Goal: Task Accomplishment & Management: Manage account settings

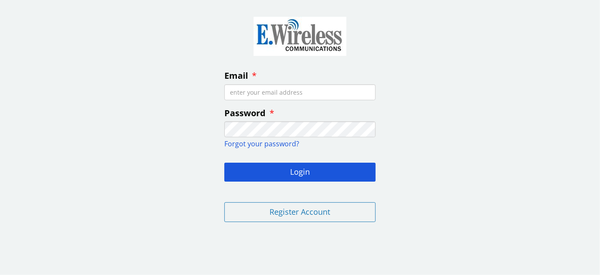
click at [303, 92] on input "Email" at bounding box center [299, 92] width 151 height 16
type input "[EMAIL_ADDRESS][DOMAIN_NAME]"
click at [310, 85] on input "Email" at bounding box center [299, 92] width 151 height 16
type input "[EMAIL_ADDRESS][DOMAIN_NAME]"
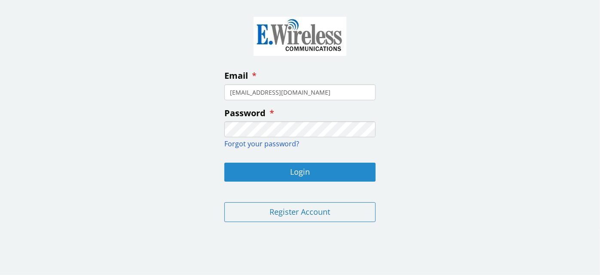
click at [294, 174] on button "Login" at bounding box center [299, 171] width 151 height 19
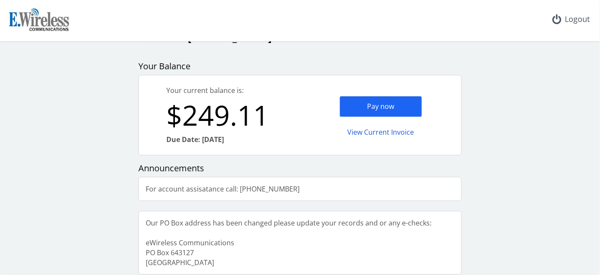
scroll to position [24, 0]
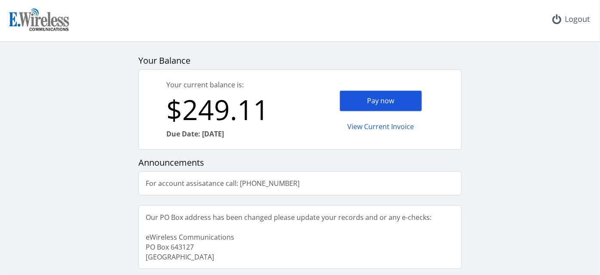
click at [377, 101] on div "Pay now" at bounding box center [380, 100] width 83 height 21
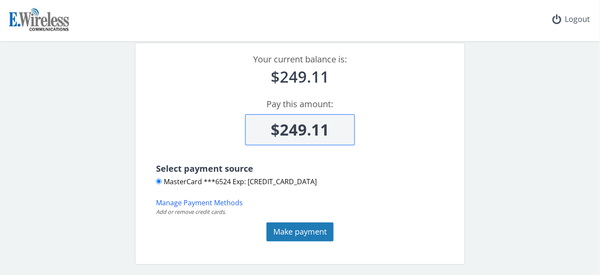
scroll to position [78, 0]
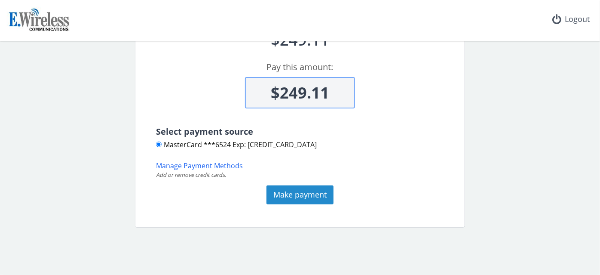
click at [292, 198] on button "Make payment" at bounding box center [299, 194] width 67 height 19
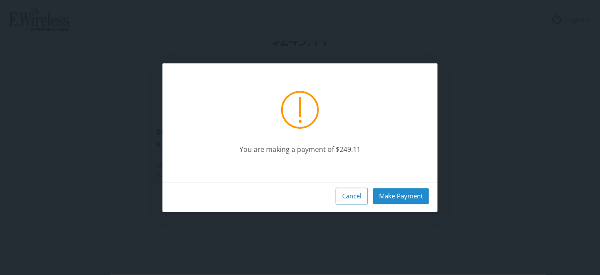
click at [428, 192] on button "Make Payment" at bounding box center [401, 196] width 56 height 16
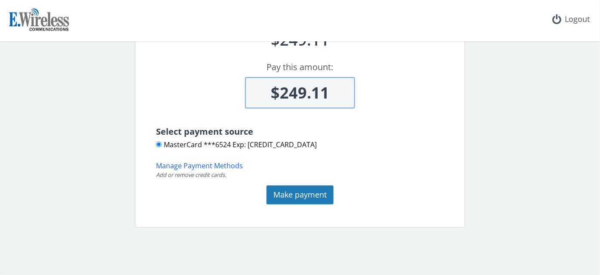
click at [419, 193] on div "You are making a payment of $249.11 Cancel Make Payment Logout home Make a paym…" at bounding box center [300, 137] width 600 height 275
type input "$0"
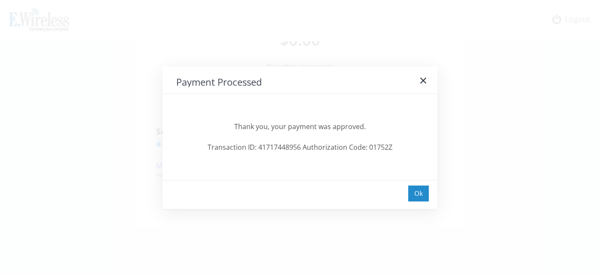
click at [412, 190] on div "Ok" at bounding box center [418, 193] width 21 height 16
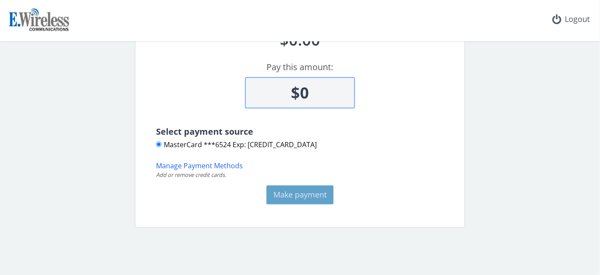
scroll to position [0, 0]
